Goal: Information Seeking & Learning: Find specific page/section

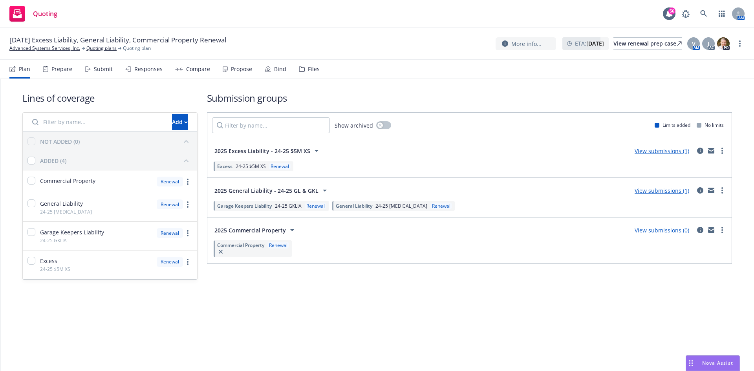
click at [670, 191] on link "View submissions (1)" at bounding box center [662, 190] width 55 height 7
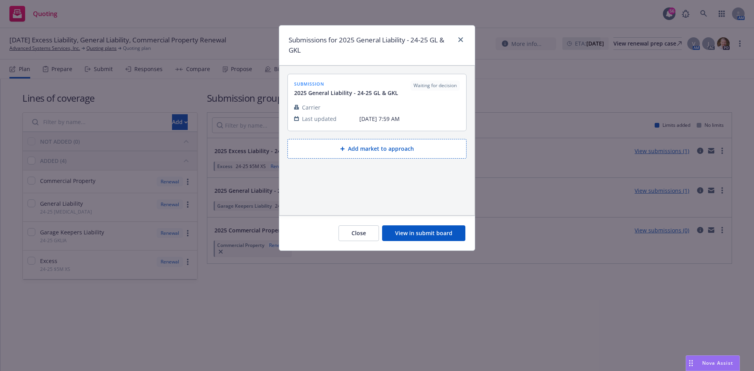
click at [410, 227] on button "View in submit board" at bounding box center [423, 233] width 83 height 16
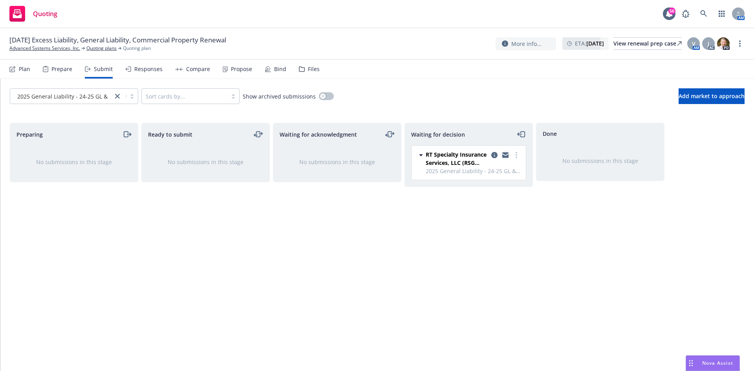
click at [506, 157] on icon "copy logging email" at bounding box center [505, 156] width 6 height 4
click at [70, 48] on link "Advanced Systems Services, Inc." at bounding box center [44, 48] width 71 height 7
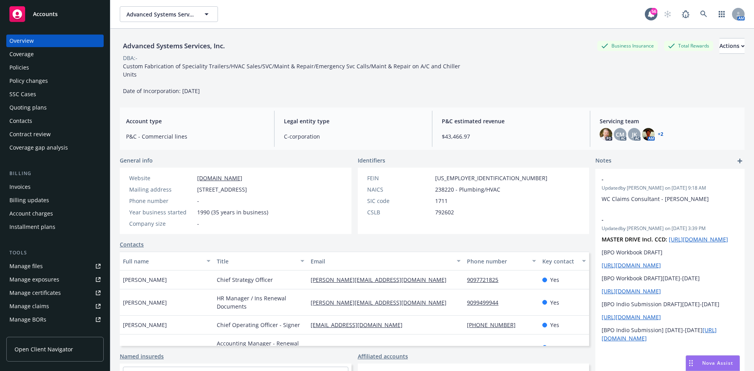
click at [26, 183] on div "Invoices" at bounding box center [19, 187] width 21 height 13
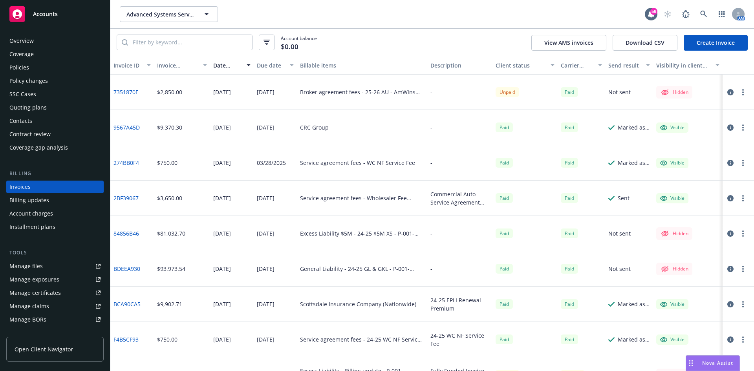
click at [138, 128] on link "9567A45D" at bounding box center [127, 127] width 26 height 8
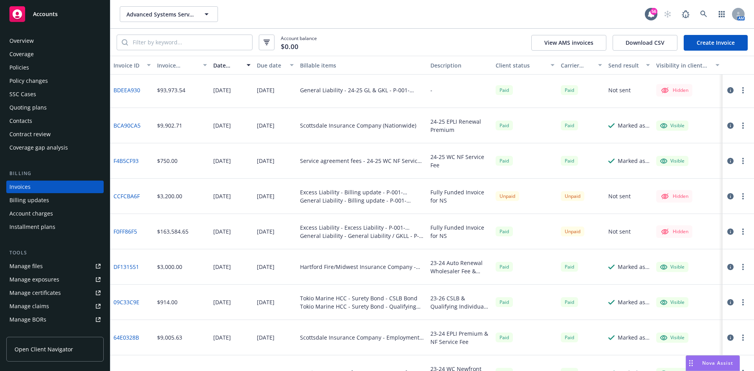
scroll to position [196, 0]
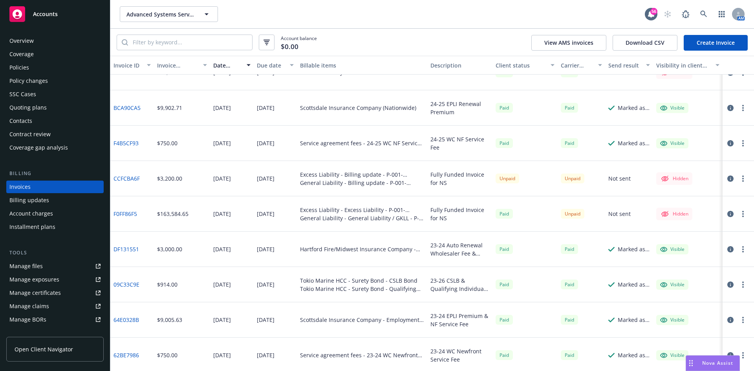
click at [42, 271] on link "Manage files" at bounding box center [54, 266] width 97 height 13
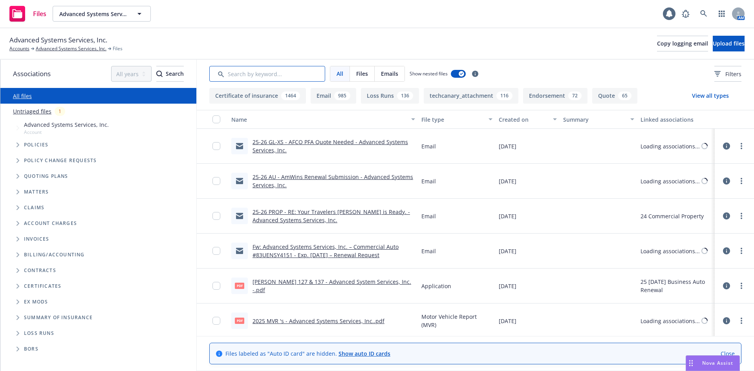
click at [245, 73] on input "Search by keyword..." at bounding box center [267, 74] width 116 height 16
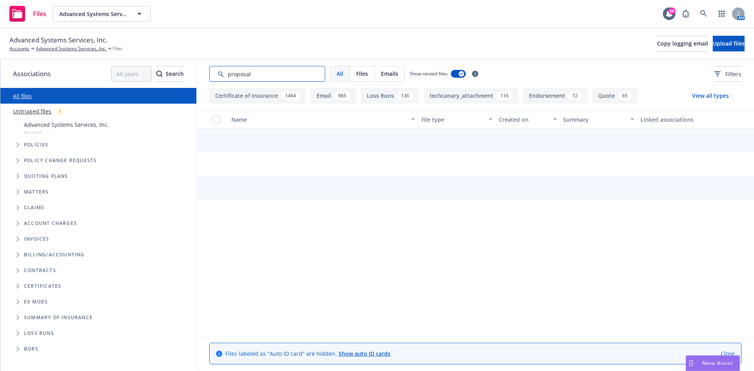
type input "proposal"
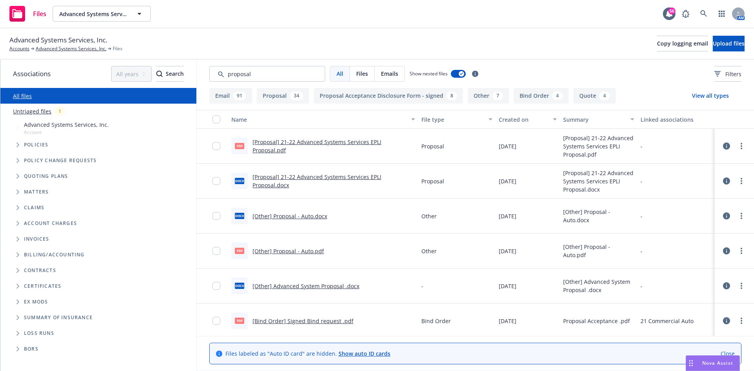
drag, startPoint x: 509, startPoint y: 117, endPoint x: 508, endPoint y: 121, distance: 4.3
click at [509, 117] on div "Created on" at bounding box center [523, 119] width 49 height 8
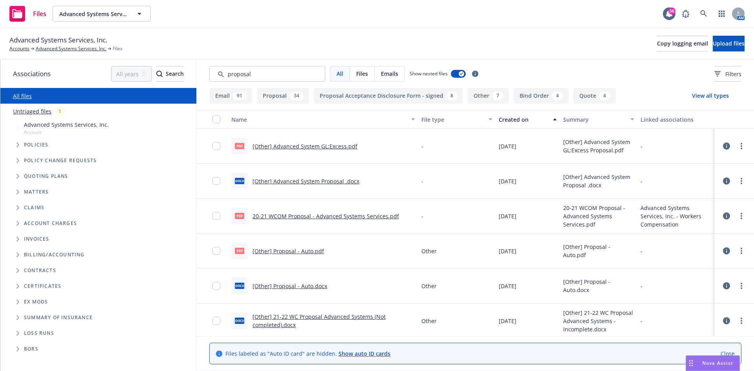
click at [505, 121] on div "Created on" at bounding box center [523, 119] width 49 height 8
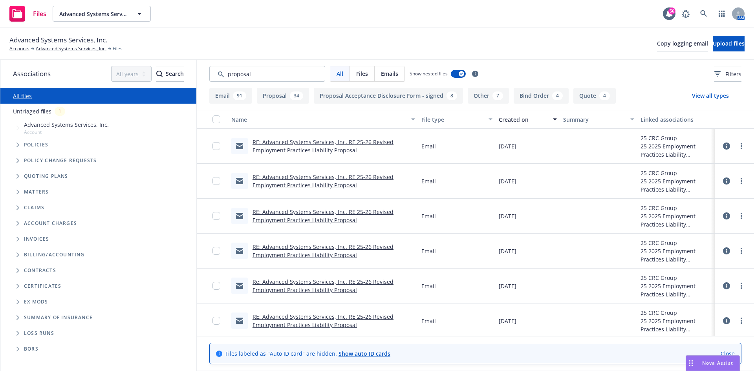
click at [299, 147] on link "RE: Advanced Systems Services, Inc. RE 25-26 Revised Employment Practices Liabi…" at bounding box center [323, 146] width 141 height 16
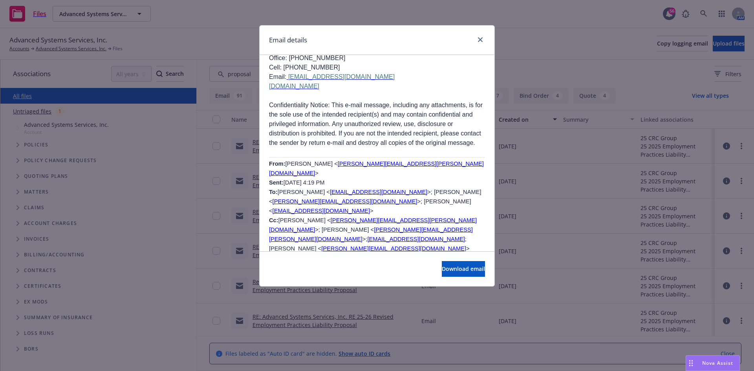
scroll to position [1021, 0]
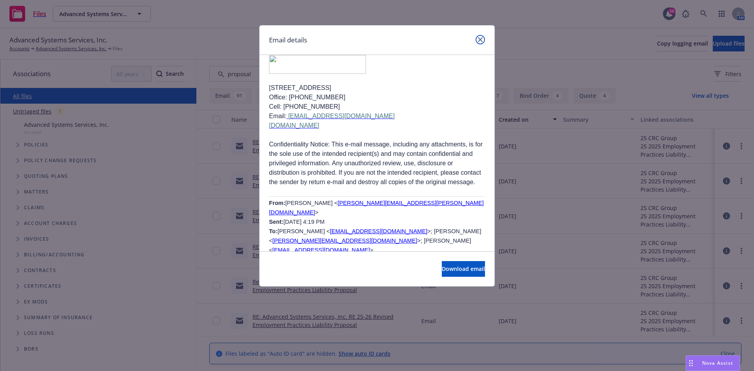
click at [480, 39] on icon "close" at bounding box center [480, 39] width 5 height 5
